Goal: Task Accomplishment & Management: Manage account settings

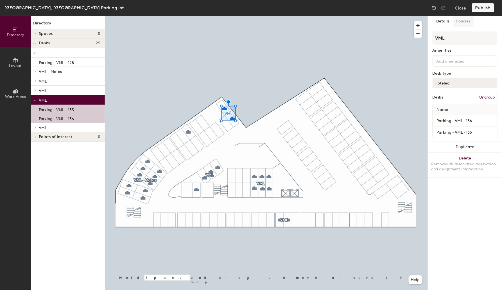
click at [464, 21] on button "Policies" at bounding box center [463, 22] width 21 height 12
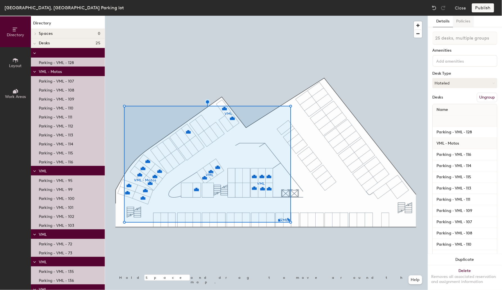
click at [466, 22] on button "Policies" at bounding box center [463, 22] width 21 height 12
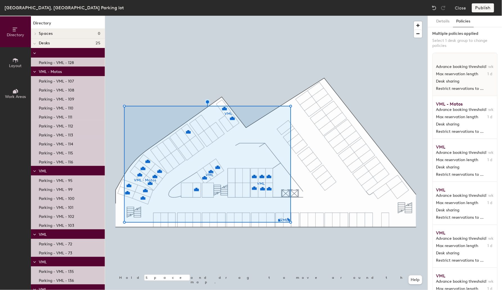
click at [463, 65] on span "Advance booking threshold" at bounding box center [461, 66] width 50 height 5
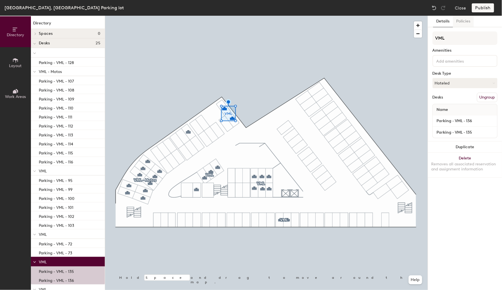
click at [465, 21] on button "Policies" at bounding box center [463, 22] width 21 height 12
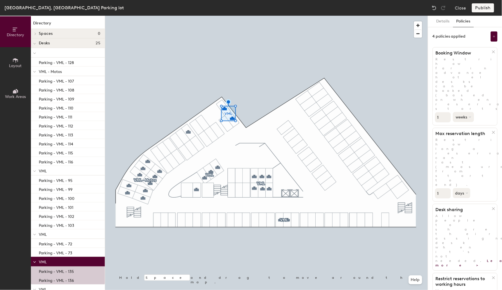
click at [469, 112] on button "weeks" at bounding box center [463, 117] width 21 height 10
click at [466, 143] on div "days" at bounding box center [464, 147] width 22 height 8
click at [465, 188] on button "days" at bounding box center [462, 193] width 19 height 10
click at [488, 7] on button "Publish" at bounding box center [483, 7] width 22 height 9
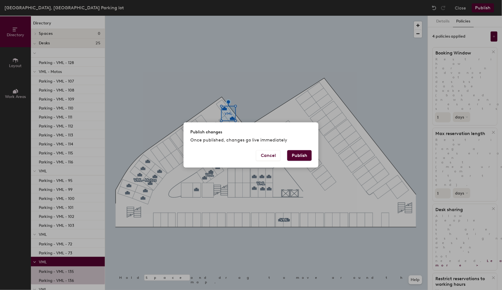
click at [304, 153] on button "Publish" at bounding box center [299, 155] width 24 height 11
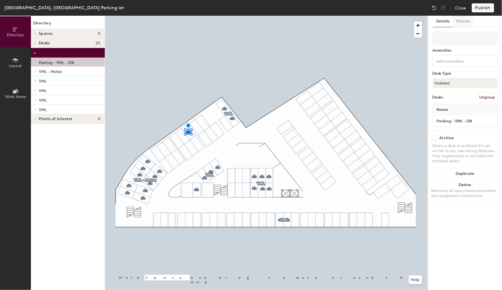
click at [466, 21] on button "Policies" at bounding box center [463, 22] width 21 height 12
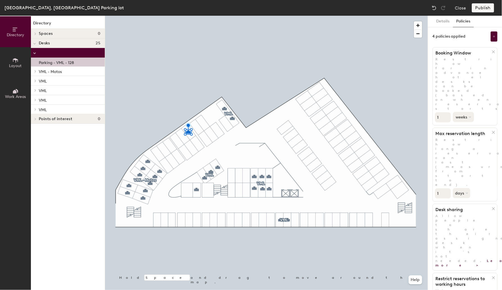
click at [471, 116] on icon at bounding box center [470, 117] width 2 height 2
click at [466, 143] on div "days" at bounding box center [464, 147] width 22 height 8
click at [486, 7] on button "Publish" at bounding box center [483, 7] width 22 height 9
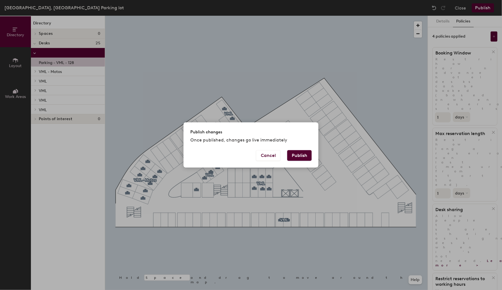
click at [304, 157] on button "Publish" at bounding box center [299, 155] width 24 height 11
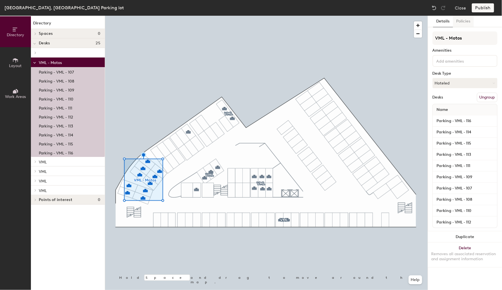
click at [465, 21] on button "Policies" at bounding box center [463, 22] width 21 height 12
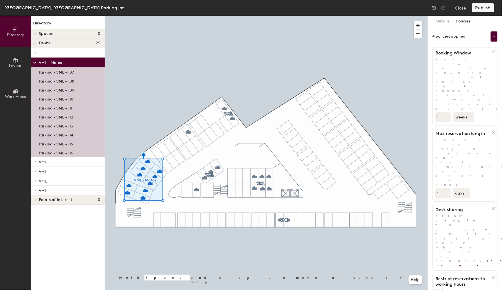
click at [468, 112] on button "weeks" at bounding box center [463, 117] width 21 height 10
click at [468, 143] on div "days" at bounding box center [464, 147] width 22 height 8
click at [486, 7] on button "Publish" at bounding box center [483, 7] width 22 height 9
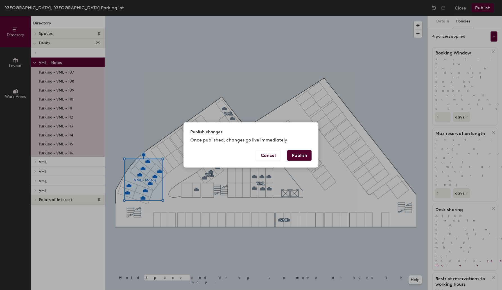
click at [304, 155] on button "Publish" at bounding box center [299, 155] width 24 height 11
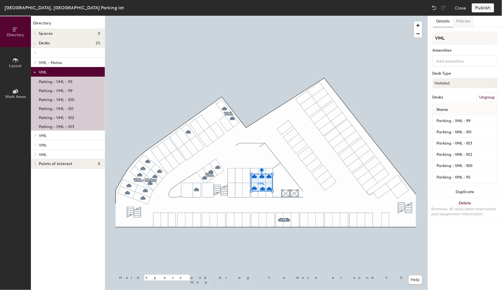
click at [463, 22] on button "Policies" at bounding box center [463, 22] width 21 height 12
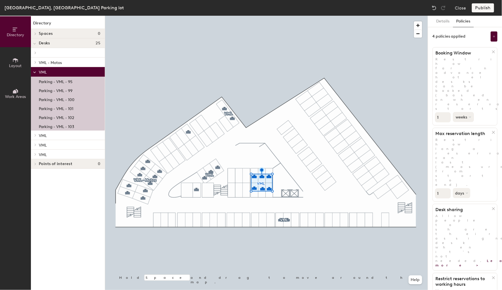
click at [468, 112] on button "weeks" at bounding box center [463, 117] width 21 height 10
click at [466, 143] on div "days" at bounding box center [464, 147] width 22 height 8
click at [486, 6] on button "Publish" at bounding box center [483, 7] width 22 height 9
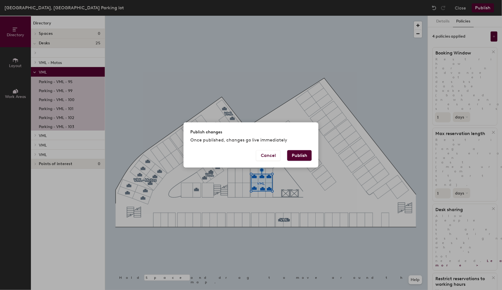
click at [304, 150] on button "Publish" at bounding box center [299, 155] width 24 height 11
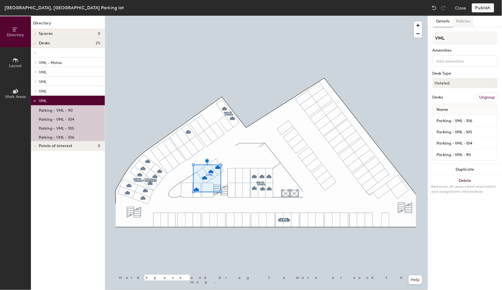
click at [463, 21] on button "Policies" at bounding box center [463, 22] width 21 height 12
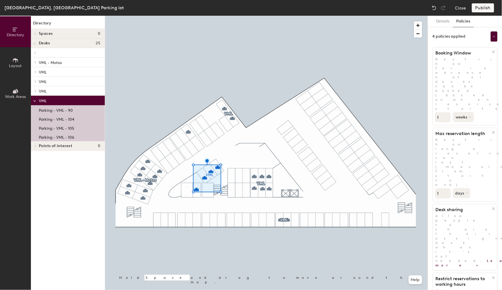
click at [469, 112] on button "weeks" at bounding box center [463, 117] width 21 height 10
click at [465, 143] on div "days" at bounding box center [464, 147] width 22 height 8
click at [484, 8] on button "Publish" at bounding box center [483, 7] width 22 height 9
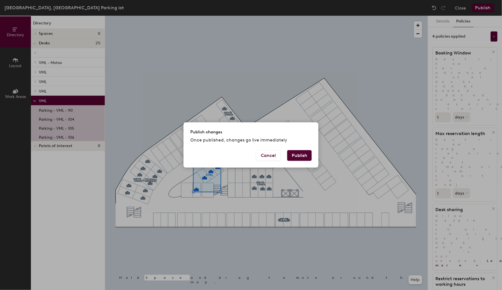
click at [301, 157] on button "Publish" at bounding box center [299, 155] width 24 height 11
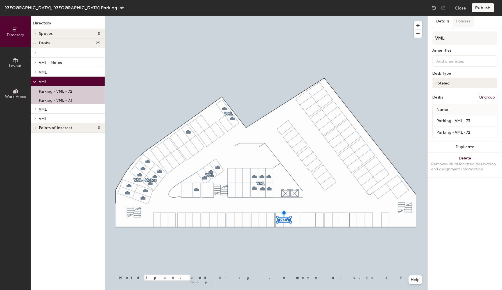
click at [466, 19] on button "Policies" at bounding box center [463, 22] width 21 height 12
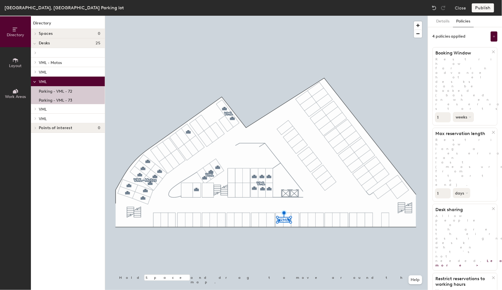
click at [471, 116] on icon at bounding box center [470, 117] width 2 height 2
click at [464, 143] on div "days" at bounding box center [464, 147] width 22 height 8
click at [486, 8] on button "Publish" at bounding box center [483, 7] width 22 height 9
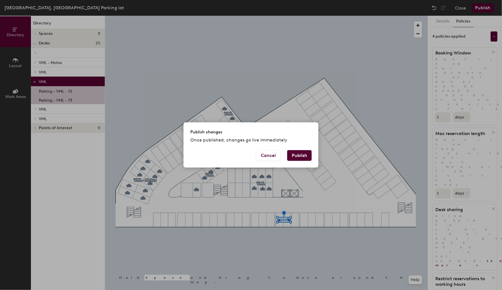
click at [301, 155] on button "Publish" at bounding box center [299, 155] width 24 height 11
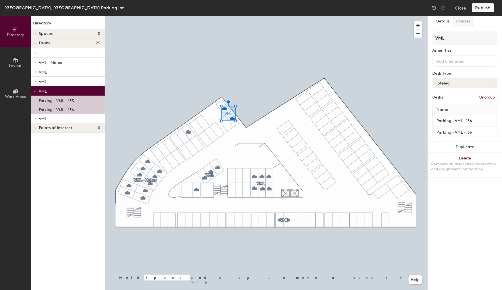
click at [466, 21] on button "Policies" at bounding box center [463, 22] width 21 height 12
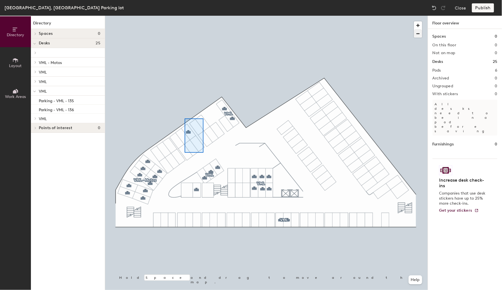
click at [204, 16] on div at bounding box center [266, 16] width 323 height 0
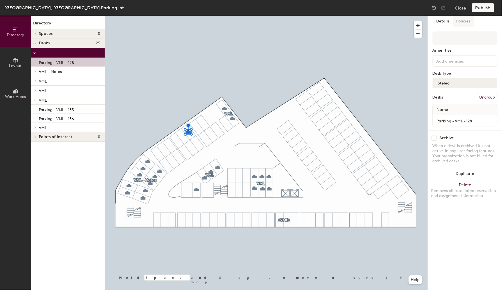
click at [464, 19] on button "Policies" at bounding box center [463, 22] width 21 height 12
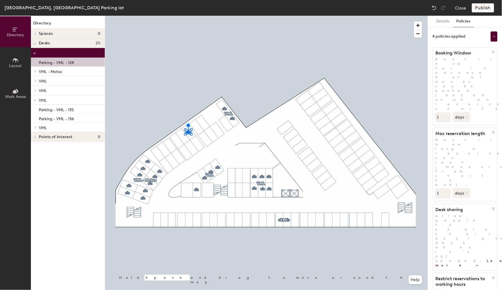
click at [464, 22] on button "Policies" at bounding box center [463, 22] width 21 height 12
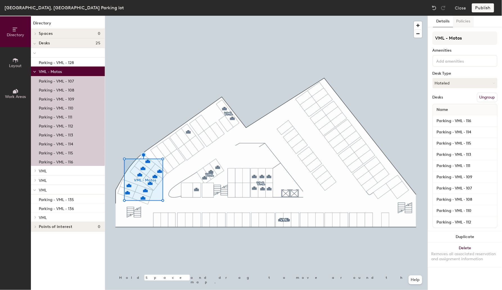
click at [463, 22] on button "Policies" at bounding box center [463, 22] width 21 height 12
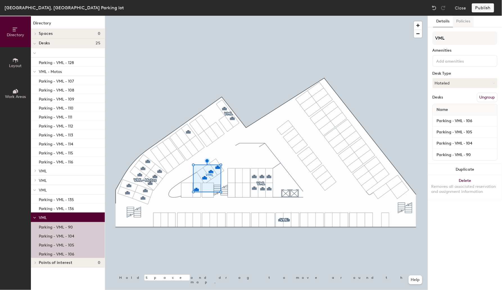
click at [464, 21] on button "Policies" at bounding box center [463, 22] width 21 height 12
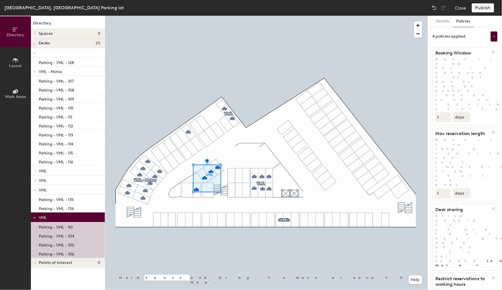
click at [464, 21] on button "Policies" at bounding box center [463, 22] width 21 height 12
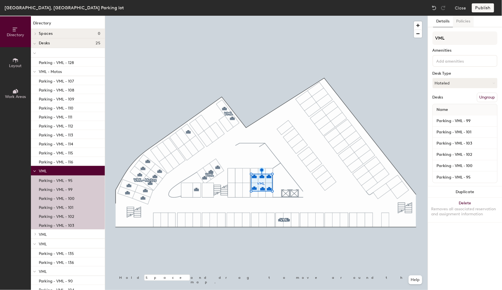
click at [465, 21] on button "Policies" at bounding box center [463, 22] width 21 height 12
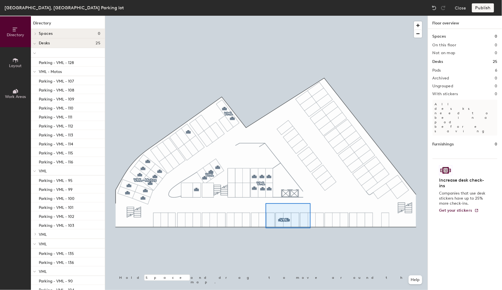
click at [310, 16] on div at bounding box center [266, 16] width 323 height 0
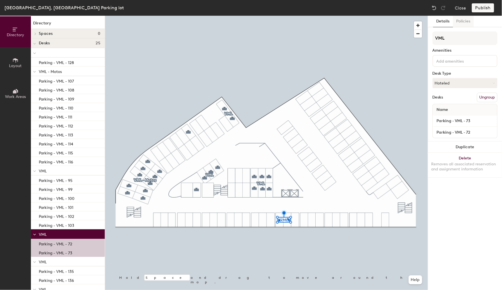
click at [464, 19] on button "Policies" at bounding box center [463, 22] width 21 height 12
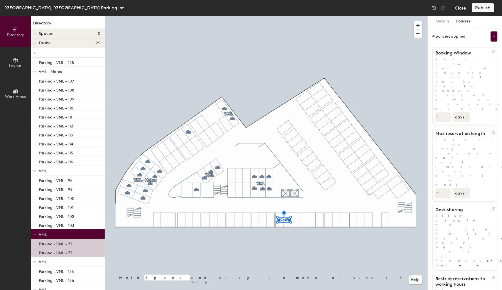
click at [460, 9] on button "Close" at bounding box center [460, 7] width 11 height 9
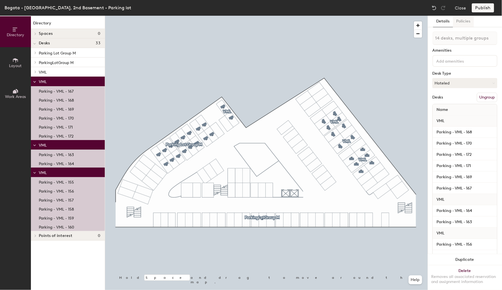
click at [467, 21] on button "Policies" at bounding box center [463, 22] width 21 height 12
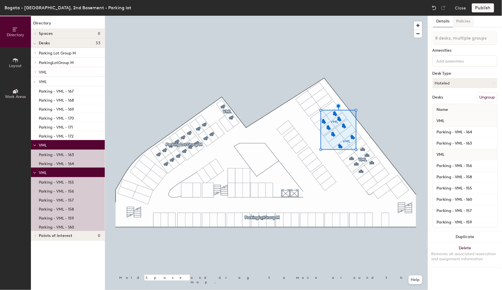
click at [464, 22] on button "Policies" at bounding box center [463, 22] width 21 height 12
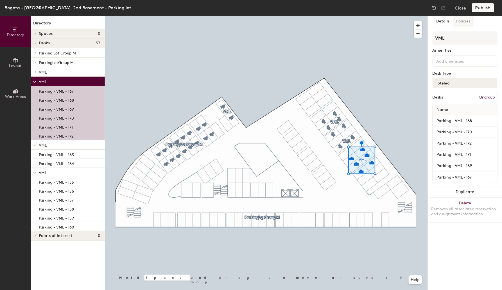
click at [463, 21] on button "Policies" at bounding box center [463, 22] width 21 height 12
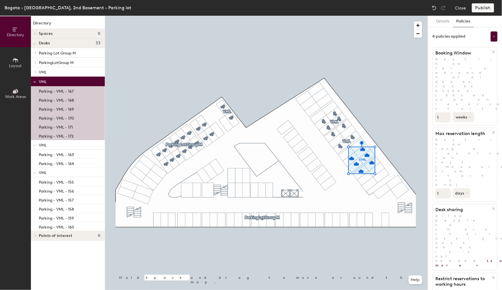
click at [468, 112] on button "weeks" at bounding box center [463, 117] width 21 height 10
click at [464, 143] on div "days" at bounding box center [464, 147] width 22 height 8
click at [485, 8] on button "Publish" at bounding box center [483, 7] width 22 height 9
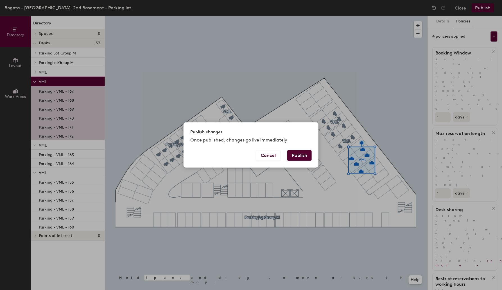
click at [299, 156] on button "Publish" at bounding box center [299, 155] width 24 height 11
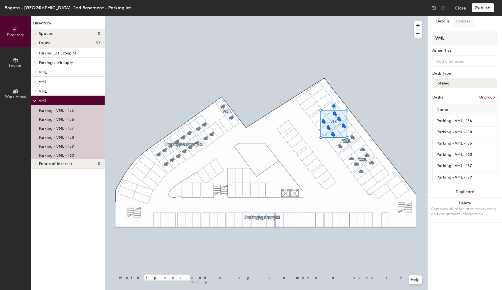
click at [465, 20] on button "Policies" at bounding box center [463, 22] width 21 height 12
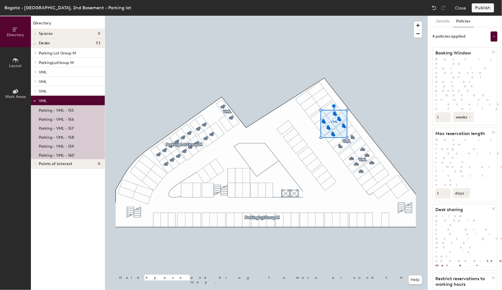
click at [466, 112] on button "weeks" at bounding box center [463, 117] width 21 height 10
click at [463, 143] on div "days" at bounding box center [464, 147] width 22 height 8
click at [485, 9] on button "Publish" at bounding box center [483, 7] width 22 height 9
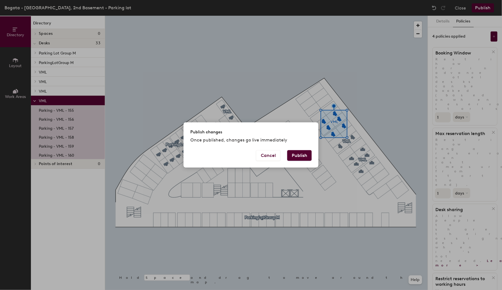
click at [304, 151] on button "Publish" at bounding box center [299, 155] width 24 height 11
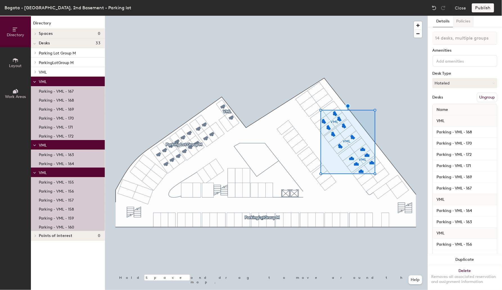
click at [467, 20] on button "Policies" at bounding box center [463, 22] width 21 height 12
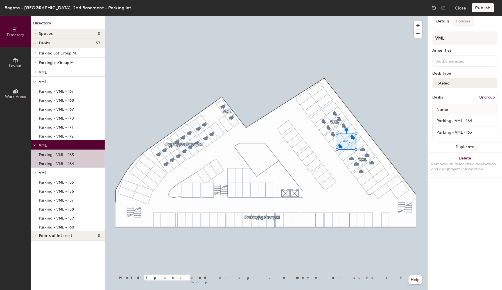
click at [466, 20] on button "Policies" at bounding box center [463, 22] width 21 height 12
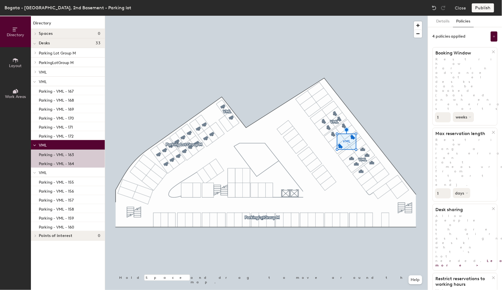
click at [468, 112] on button "weeks" at bounding box center [463, 117] width 21 height 10
click at [462, 143] on div "days" at bounding box center [464, 147] width 22 height 8
click at [484, 6] on button "Publish" at bounding box center [483, 7] width 22 height 9
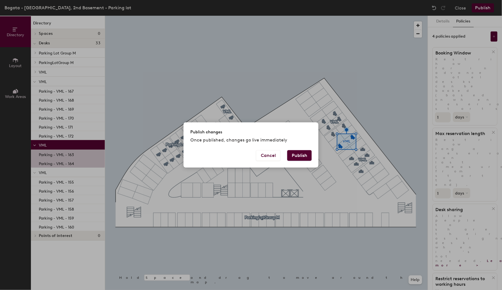
click at [303, 157] on button "Publish" at bounding box center [299, 155] width 24 height 11
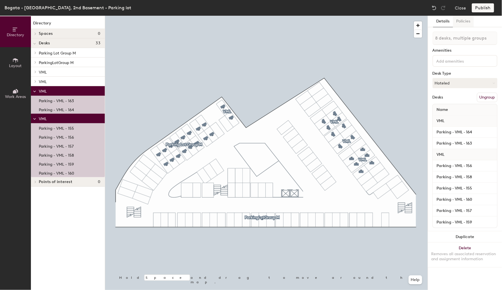
click at [465, 19] on button "Policies" at bounding box center [463, 22] width 21 height 12
click at [465, 23] on button "Policies" at bounding box center [463, 22] width 21 height 12
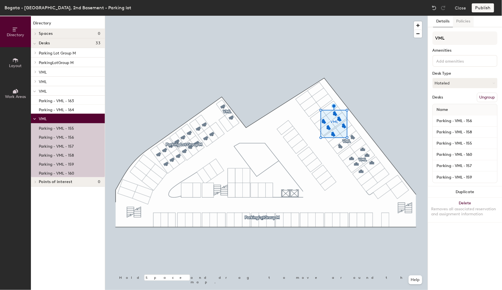
click at [466, 20] on button "Policies" at bounding box center [463, 22] width 21 height 12
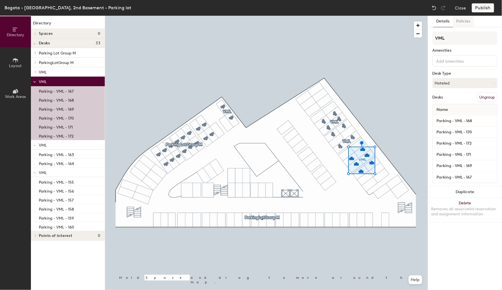
click at [462, 22] on button "Policies" at bounding box center [463, 22] width 21 height 12
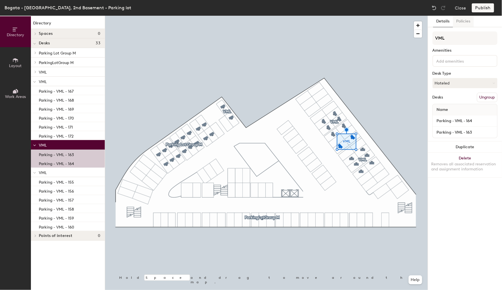
click at [464, 19] on button "Policies" at bounding box center [463, 22] width 21 height 12
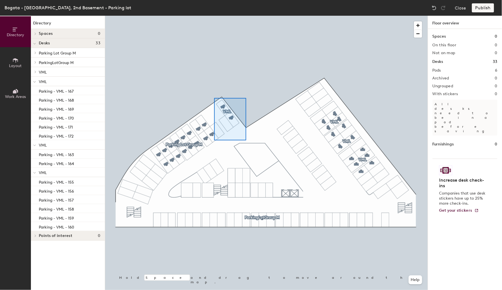
click at [247, 16] on div at bounding box center [266, 16] width 323 height 0
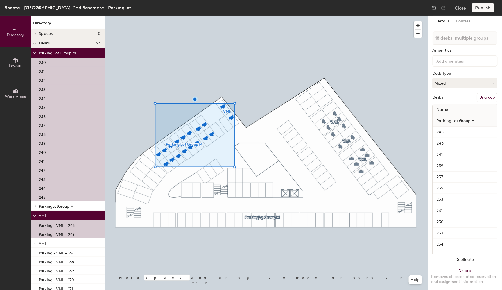
click at [278, 16] on div at bounding box center [266, 16] width 323 height 0
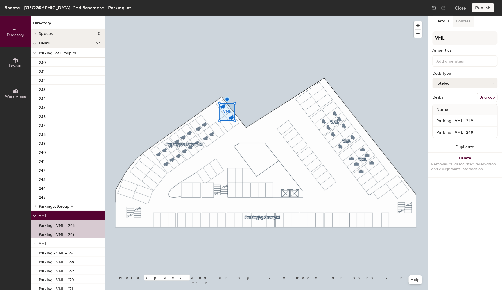
click at [464, 19] on button "Policies" at bounding box center [463, 22] width 21 height 12
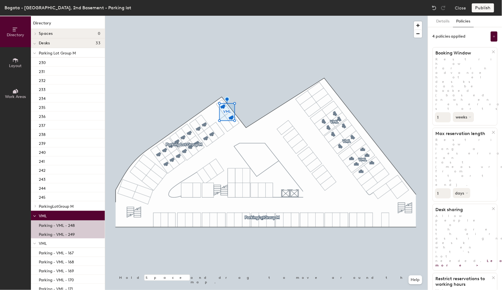
click at [463, 112] on button "weeks" at bounding box center [463, 117] width 21 height 10
click at [464, 143] on div "days" at bounding box center [464, 147] width 22 height 8
click at [486, 7] on button "Publish" at bounding box center [483, 7] width 22 height 9
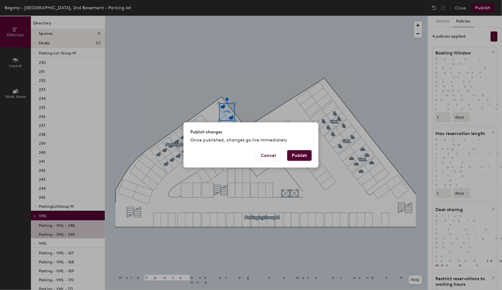
click at [303, 155] on button "Publish" at bounding box center [299, 155] width 24 height 11
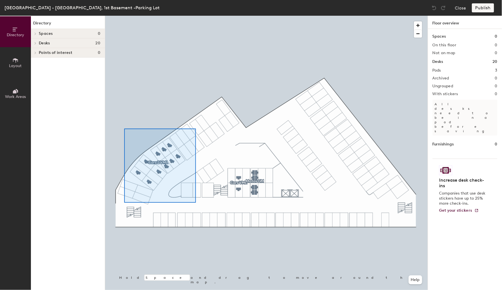
click at [196, 16] on div at bounding box center [266, 16] width 323 height 0
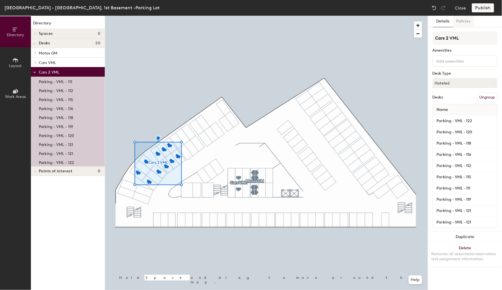
click at [465, 23] on button "Policies" at bounding box center [463, 22] width 21 height 12
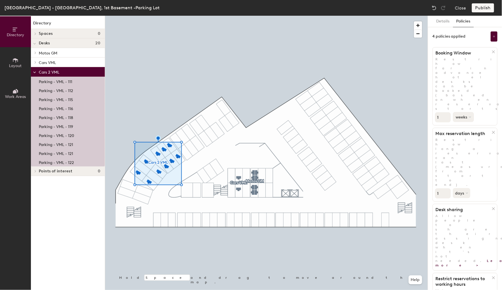
click at [462, 112] on button "weeks" at bounding box center [463, 117] width 21 height 10
click at [462, 143] on div "days" at bounding box center [464, 147] width 22 height 8
click at [485, 6] on button "Publish" at bounding box center [483, 7] width 22 height 9
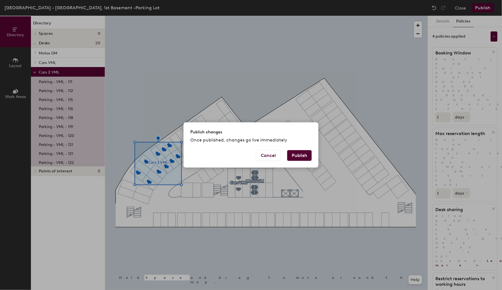
click at [304, 156] on button "Publish" at bounding box center [299, 155] width 24 height 11
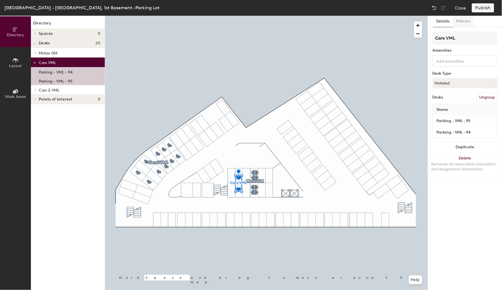
click at [466, 21] on button "Policies" at bounding box center [463, 22] width 21 height 12
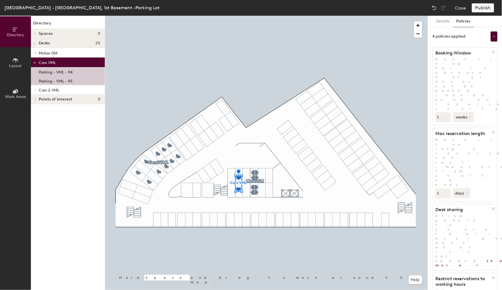
click at [464, 112] on button "weeks" at bounding box center [463, 117] width 21 height 10
click at [459, 143] on div "days" at bounding box center [464, 147] width 22 height 8
click at [482, 8] on button "Publish" at bounding box center [483, 7] width 22 height 9
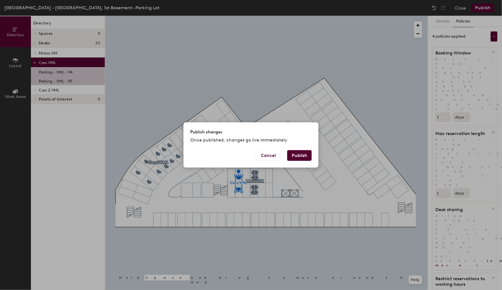
click at [303, 154] on button "Publish" at bounding box center [299, 155] width 24 height 11
